Goal: Navigation & Orientation: Find specific page/section

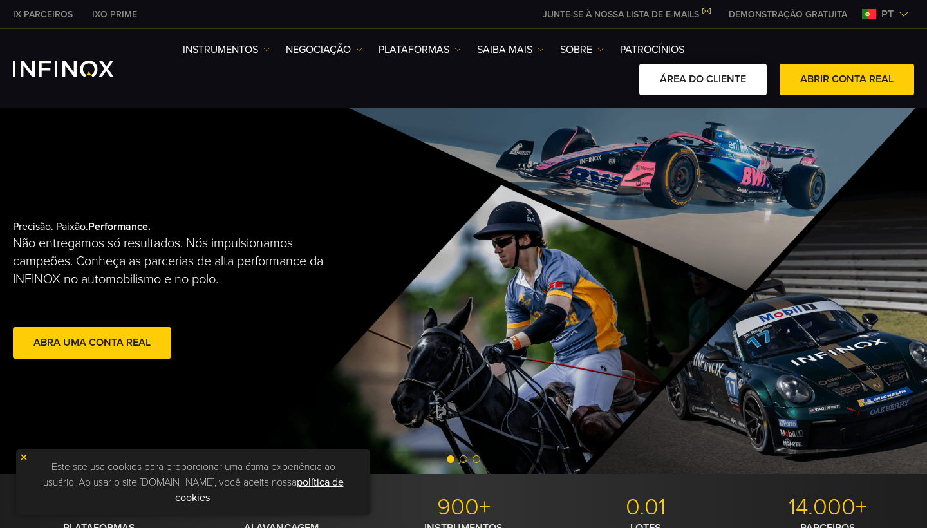
click at [743, 81] on link "ÁREA DO CLIENTE" at bounding box center [702, 80] width 127 height 32
click at [896, 15] on span "pt" at bounding box center [887, 13] width 23 height 15
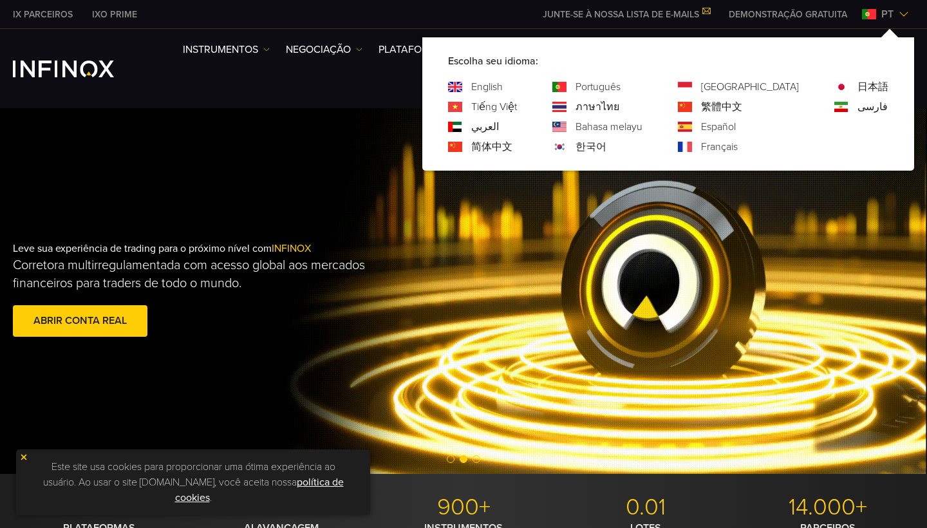
click at [736, 127] on link "Español" at bounding box center [718, 126] width 35 height 15
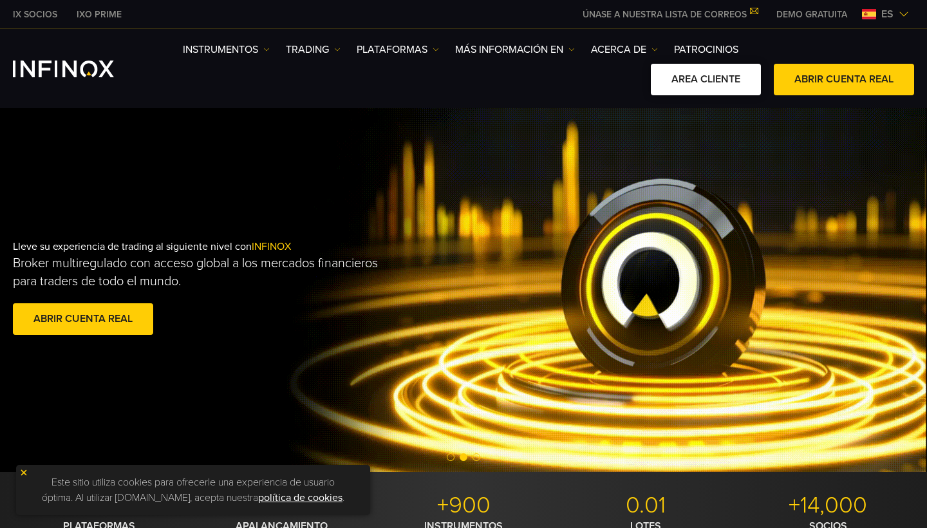
click at [692, 82] on link "AREA CLIENTE" at bounding box center [706, 80] width 110 height 32
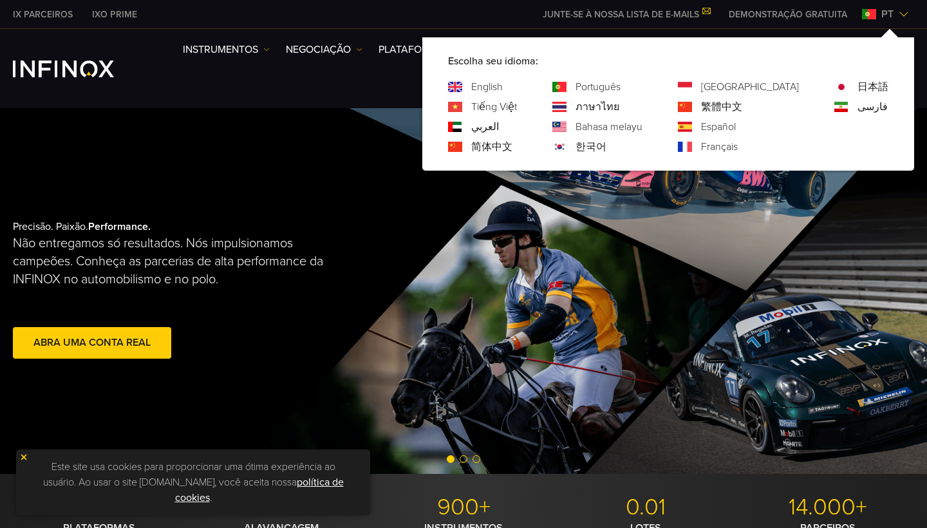
click at [736, 125] on link "Español" at bounding box center [718, 126] width 35 height 15
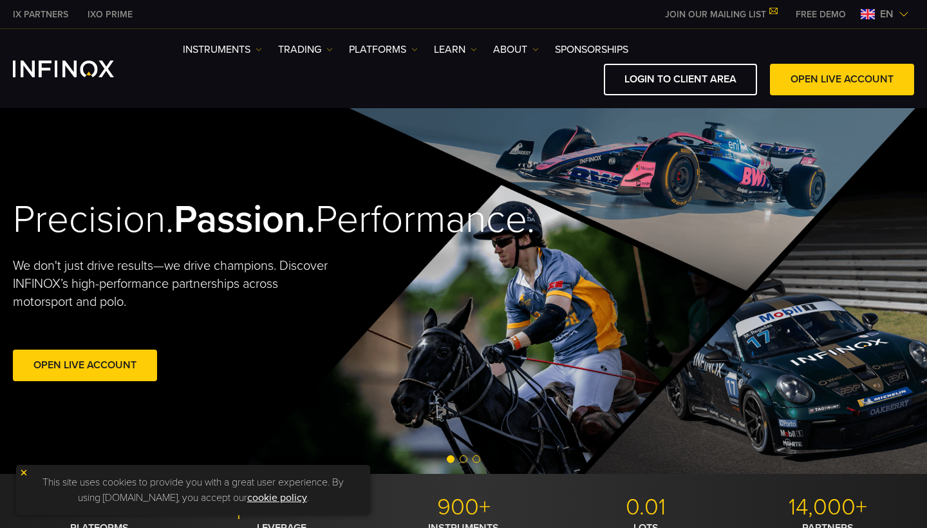
click at [882, 12] on span "en" at bounding box center [887, 13] width 24 height 15
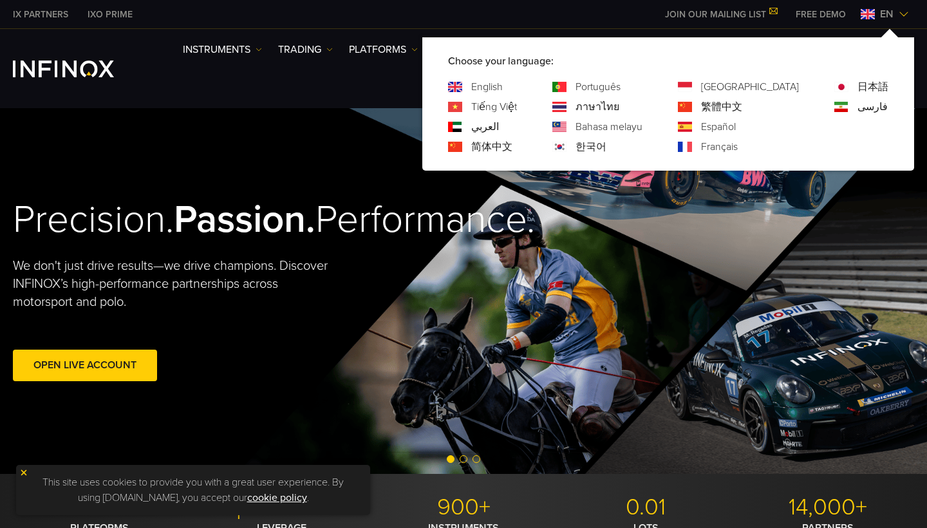
click at [736, 125] on link "Español" at bounding box center [718, 126] width 35 height 15
